Goal: Information Seeking & Learning: Learn about a topic

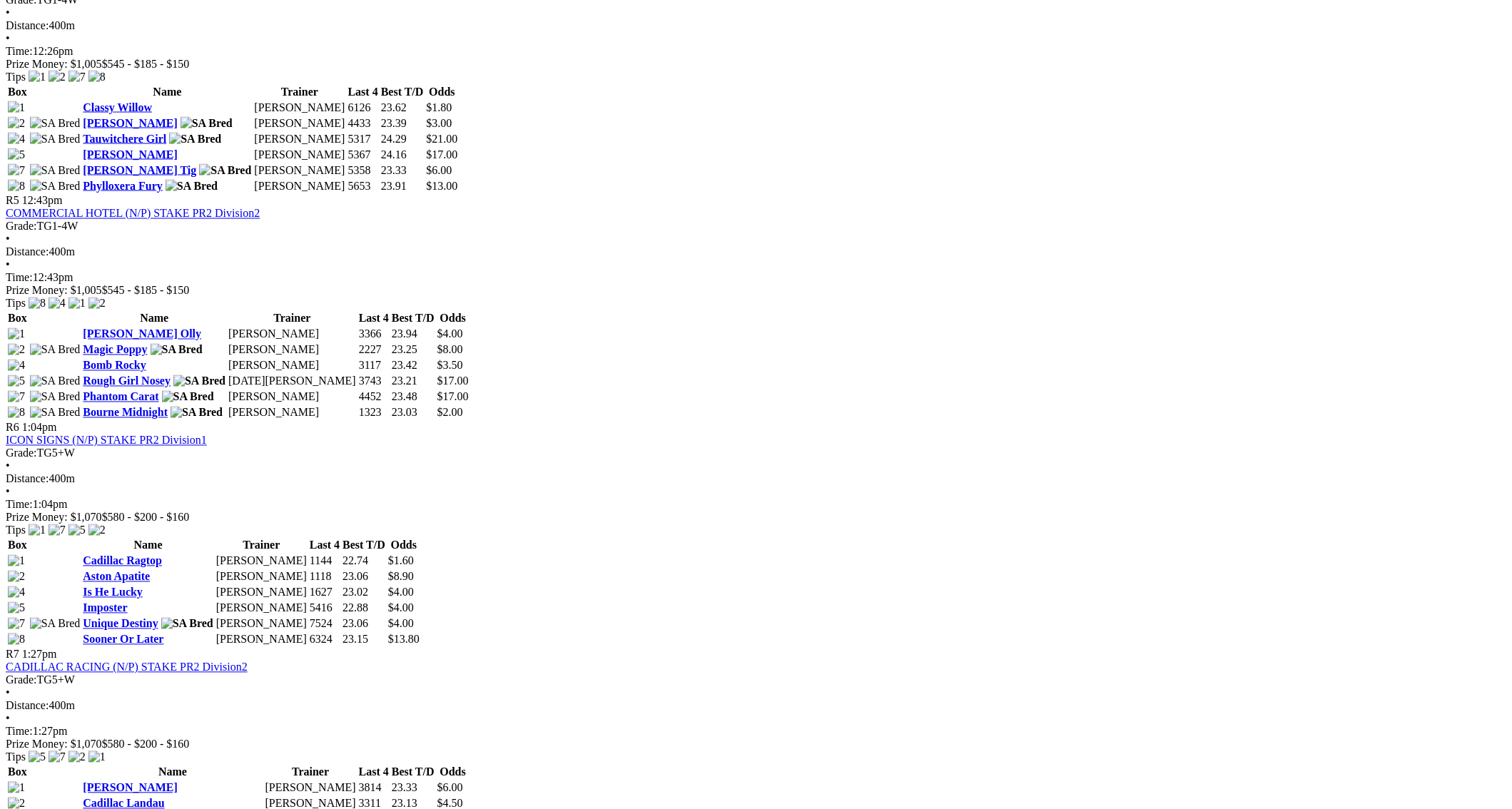
scroll to position [1523, 0]
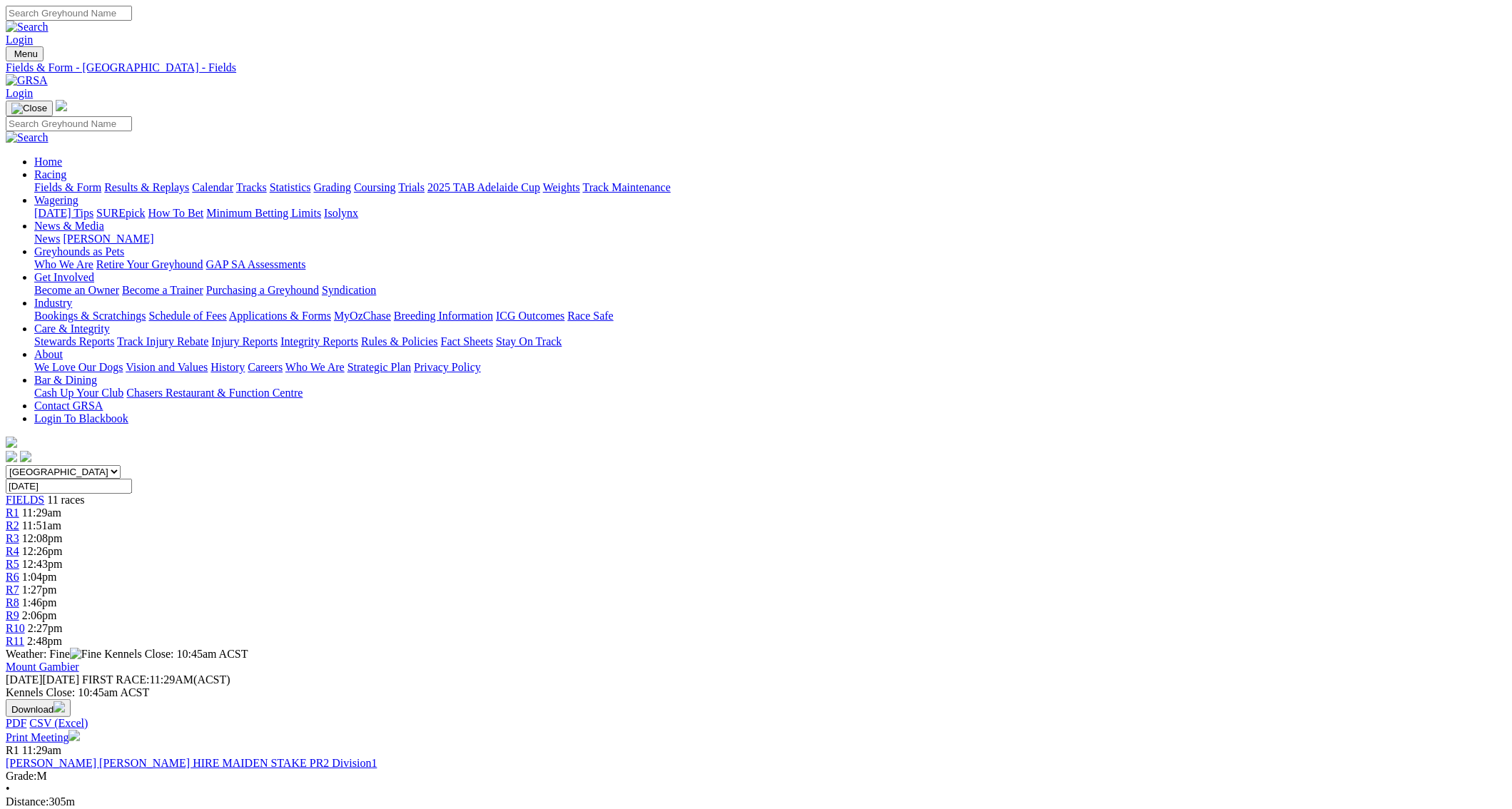
click at [80, 732] on link "Print Meeting" at bounding box center [42, 737] width 74 height 12
click at [101, 181] on link "Fields & Form" at bounding box center [68, 187] width 67 height 12
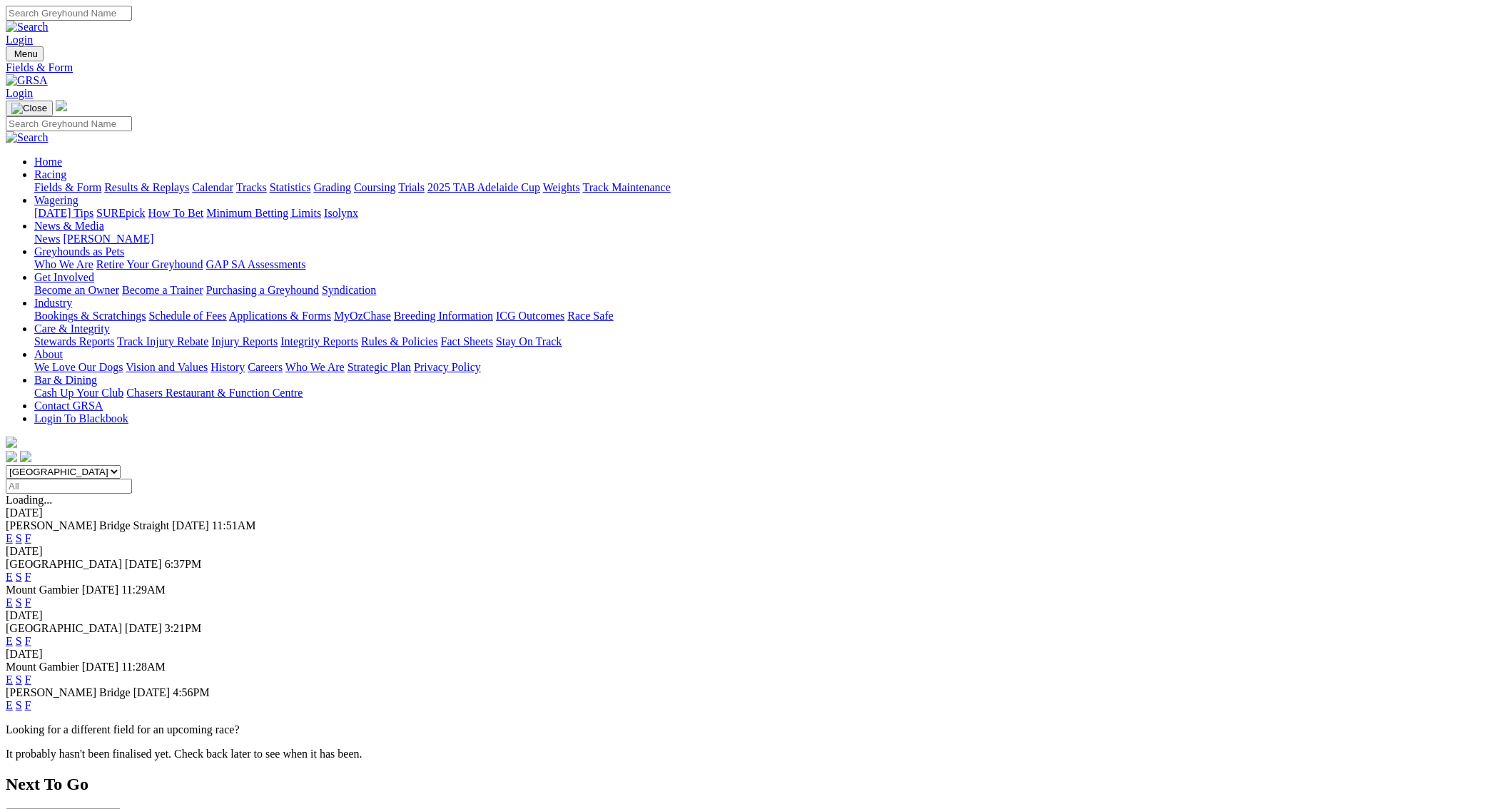
click at [31, 674] on link "F" at bounding box center [29, 679] width 7 height 12
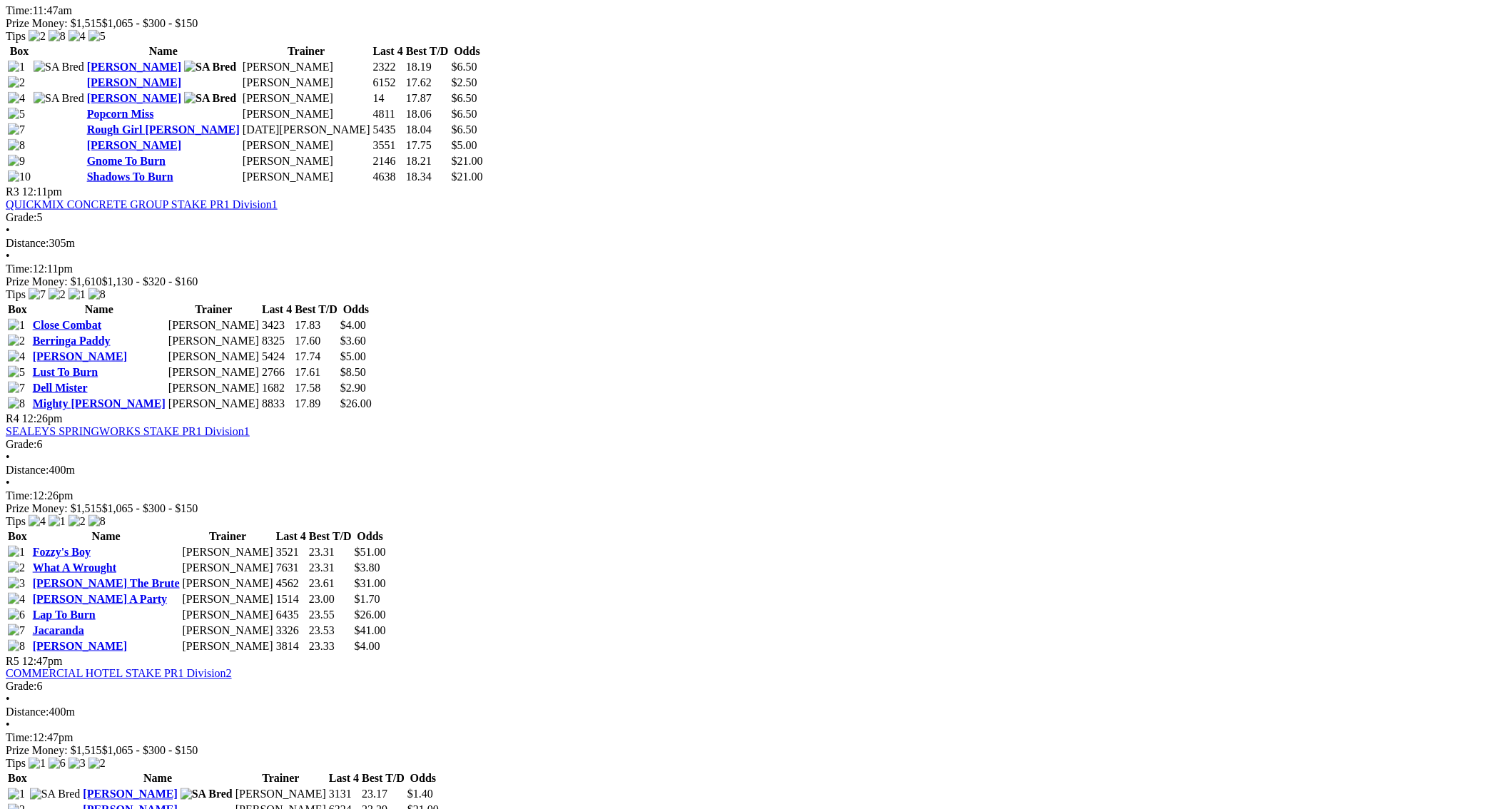
scroll to position [914, 0]
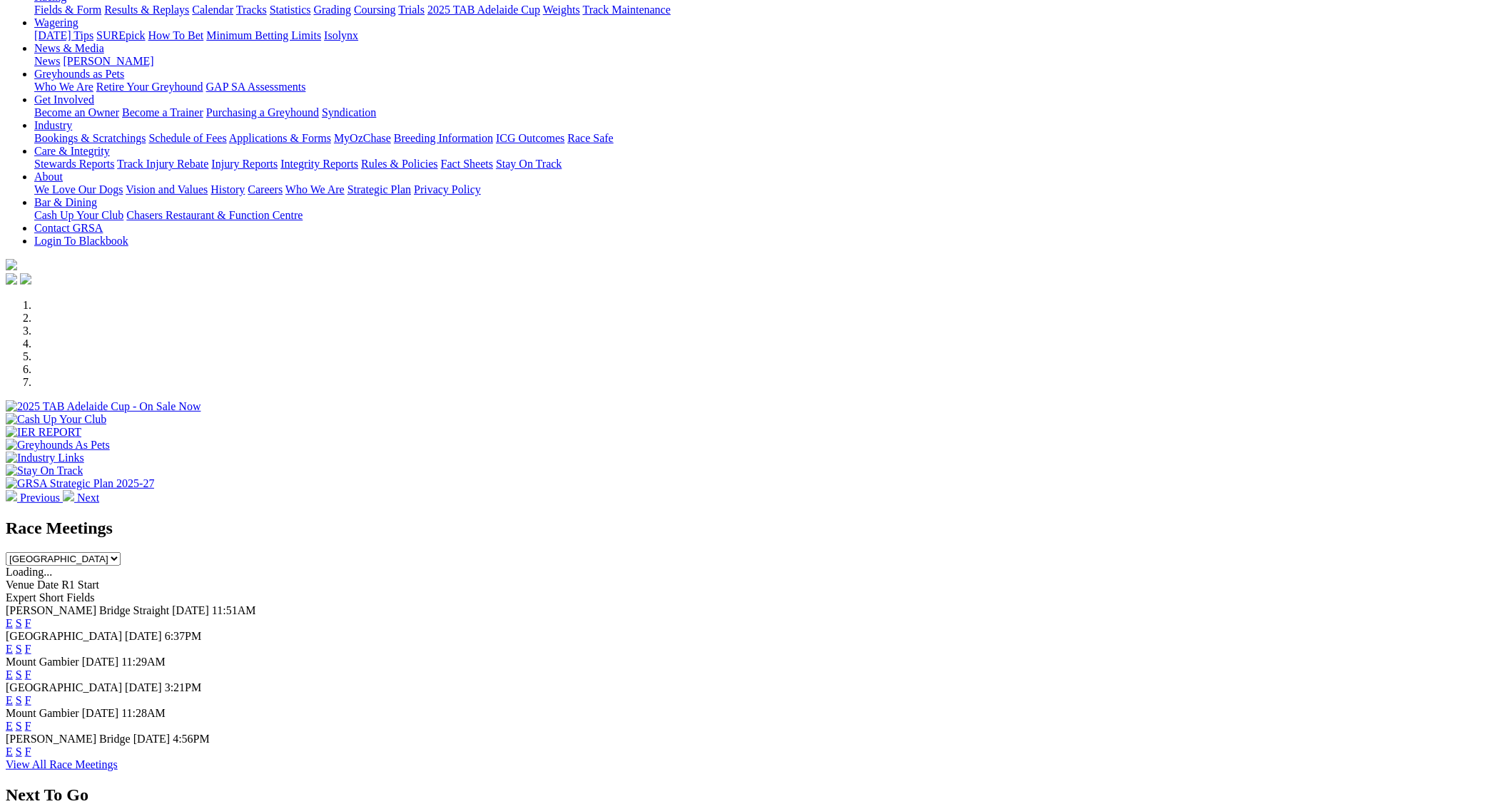
scroll to position [266, 0]
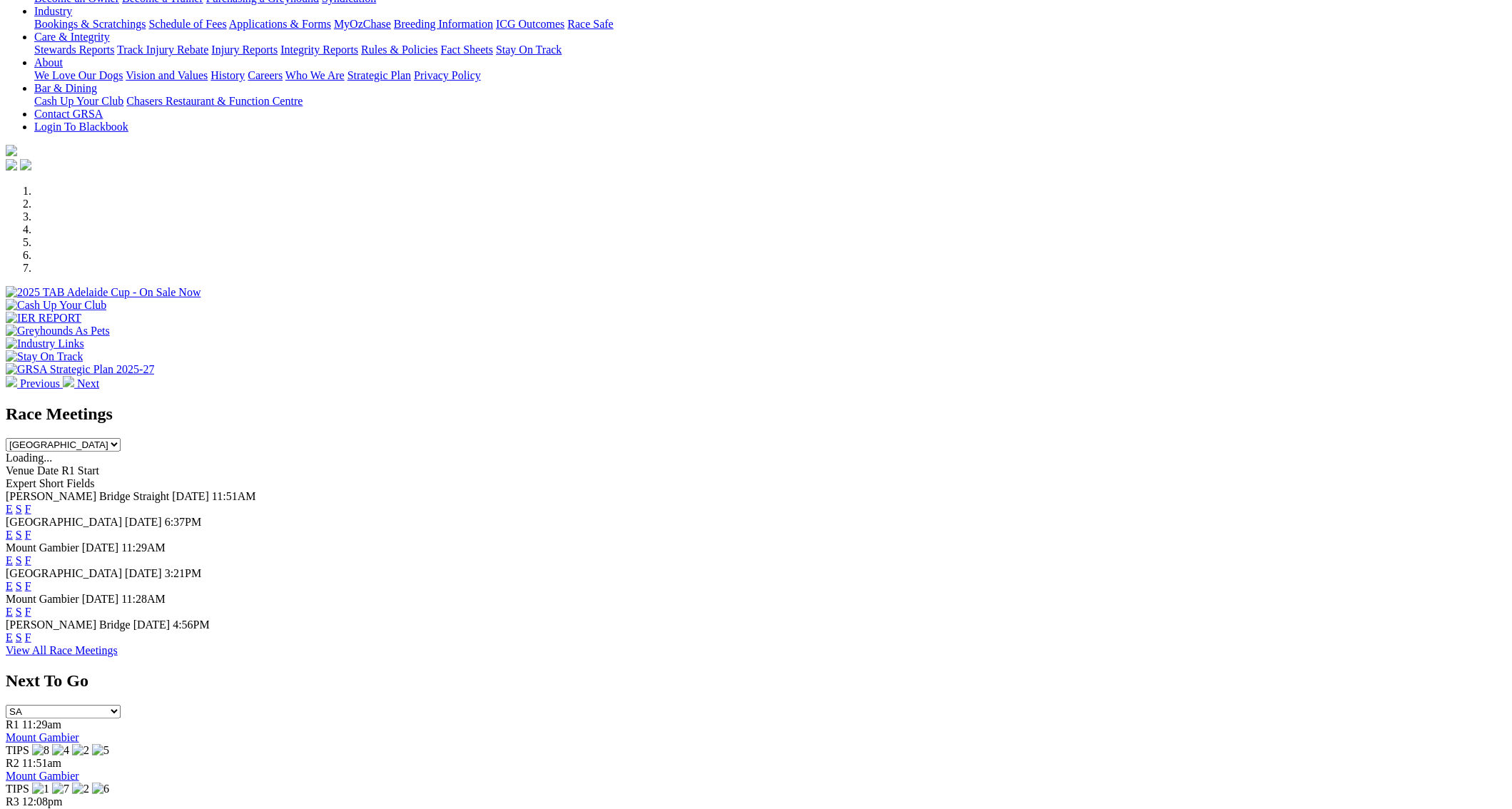
click at [31, 606] on link "F" at bounding box center [29, 612] width 7 height 12
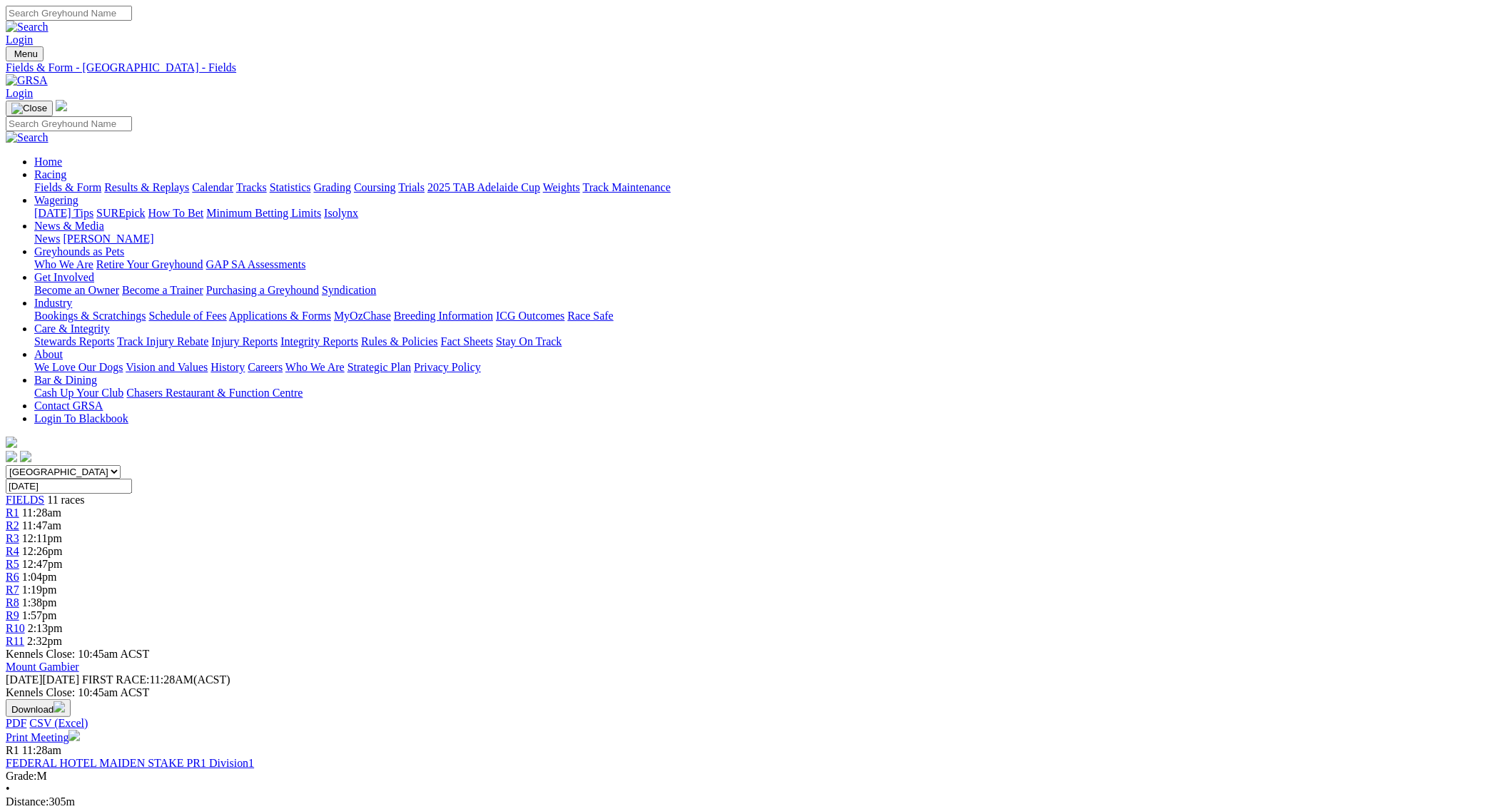
click at [101, 181] on link "Fields & Form" at bounding box center [68, 187] width 67 height 12
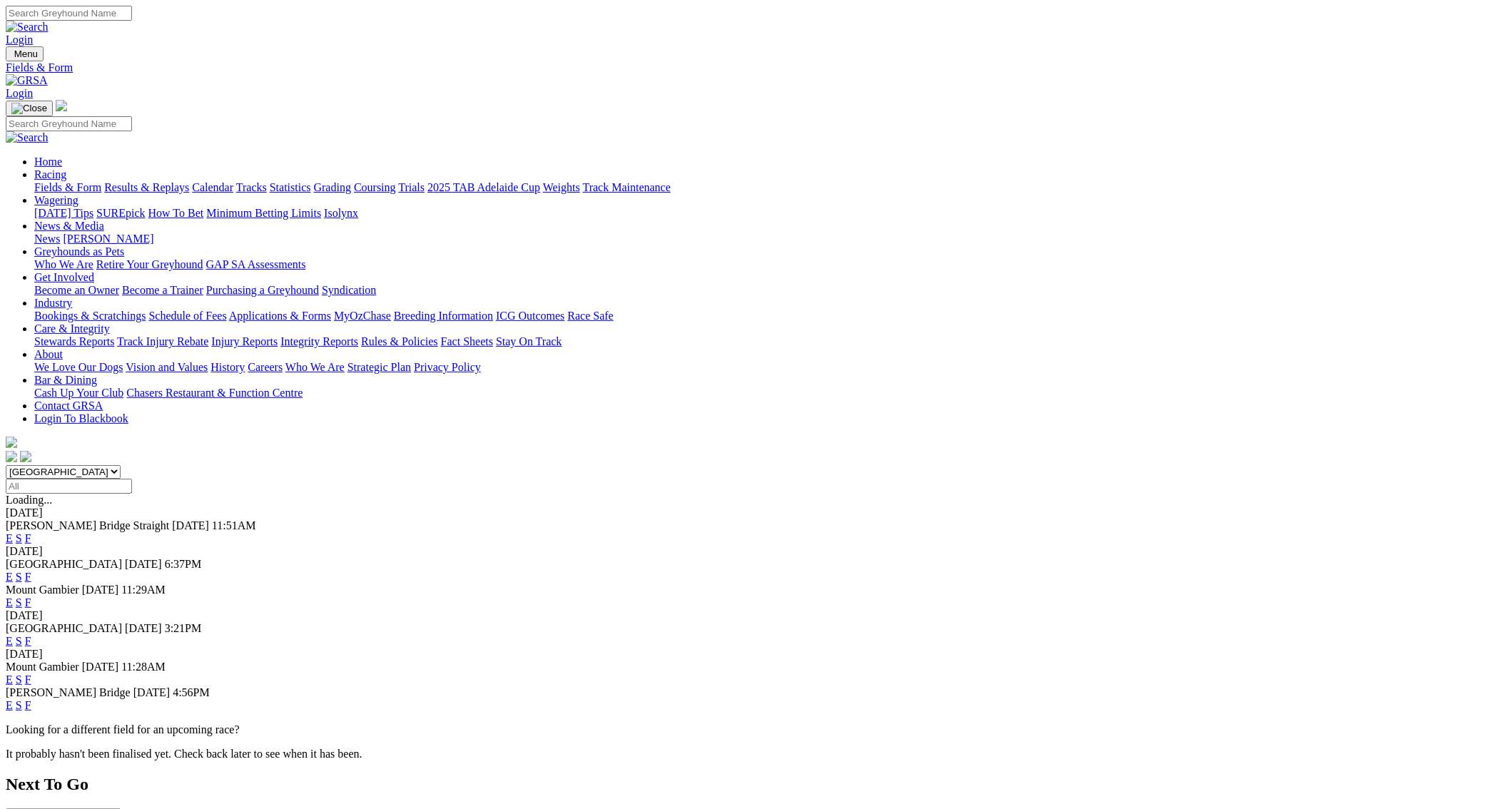
click at [31, 635] on link "F" at bounding box center [29, 641] width 7 height 12
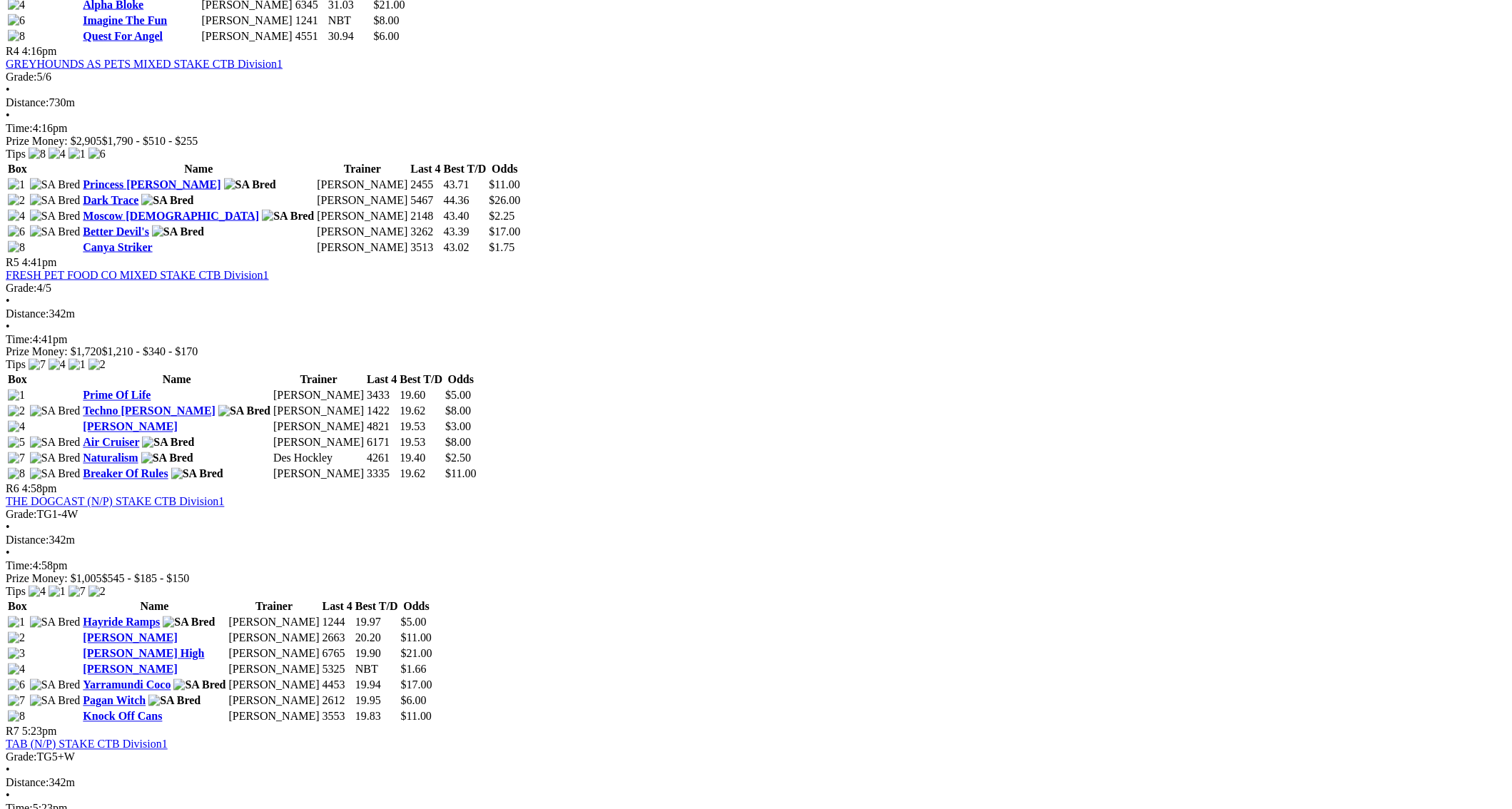
scroll to position [1380, 0]
